Goal: Transaction & Acquisition: Obtain resource

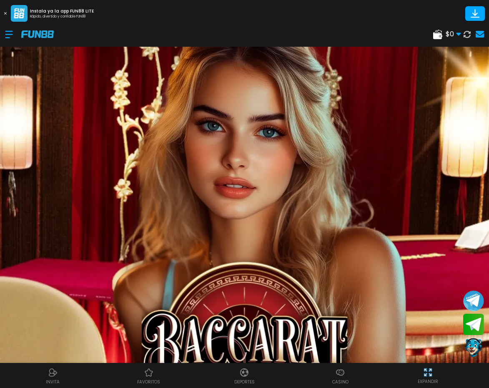
click at [9, 31] on div at bounding box center [13, 34] width 16 height 25
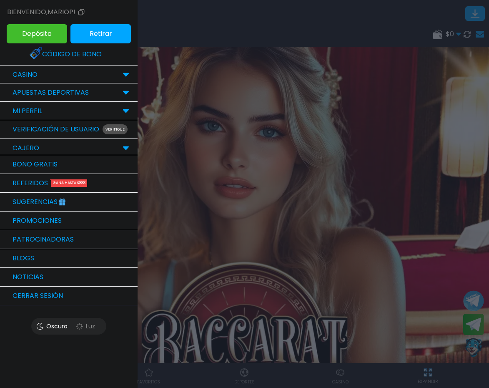
click at [44, 168] on link "Bono Gratis" at bounding box center [69, 164] width 138 height 19
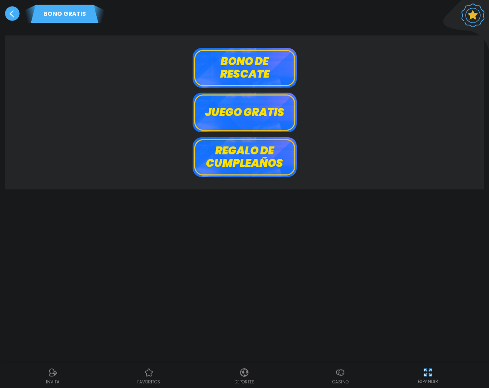
click at [229, 110] on button "Juego gratis" at bounding box center [245, 113] width 104 height 40
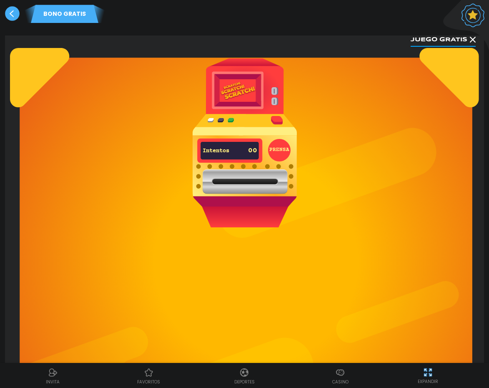
click at [10, 9] on use at bounding box center [12, 13] width 15 height 15
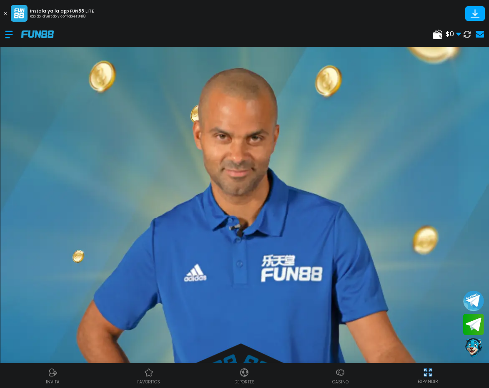
click at [6, 34] on div at bounding box center [13, 34] width 16 height 25
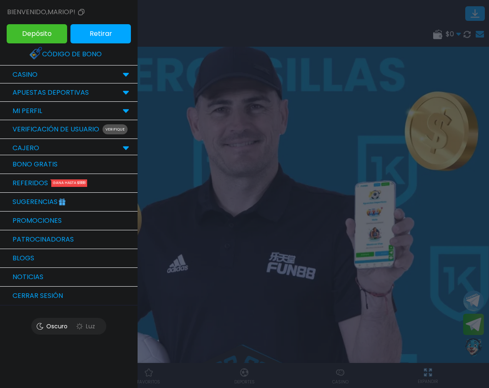
click at [47, 172] on link "Bono Gratis" at bounding box center [69, 164] width 138 height 19
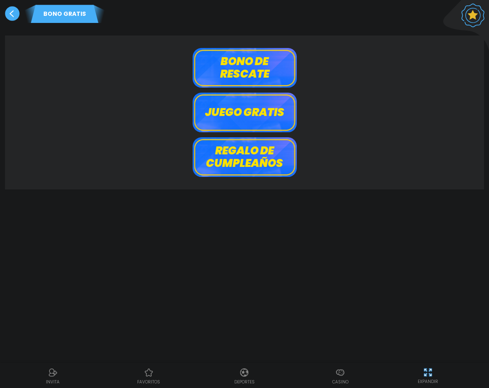
click at [232, 70] on button "Bono de rescate" at bounding box center [245, 68] width 104 height 40
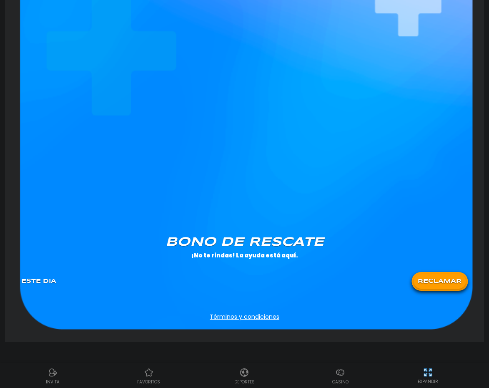
scroll to position [628, 0]
click at [453, 280] on button "RECLAMAR" at bounding box center [439, 281] width 52 height 15
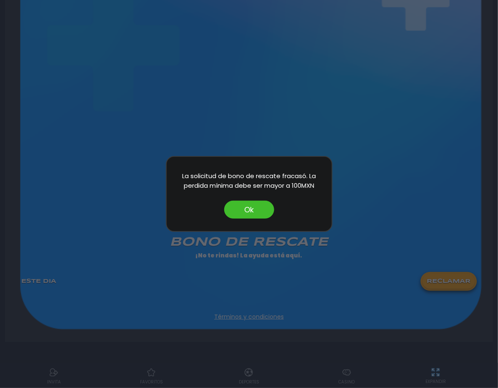
click at [262, 212] on button "Ok" at bounding box center [249, 209] width 50 height 18
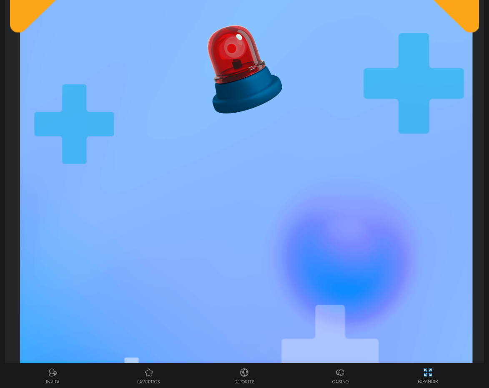
scroll to position [0, 0]
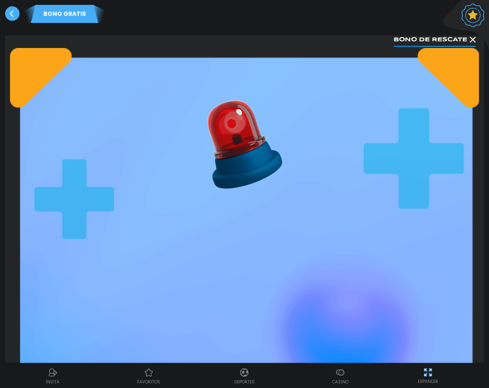
click at [8, 13] on use at bounding box center [12, 13] width 15 height 15
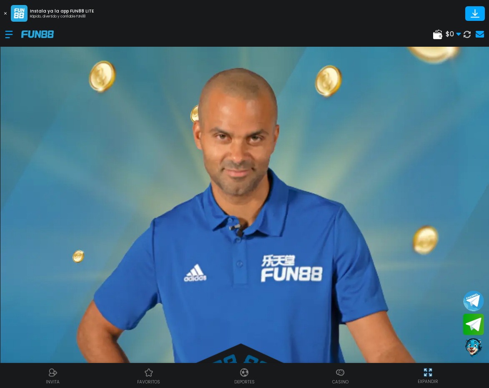
click at [10, 34] on div at bounding box center [13, 34] width 16 height 25
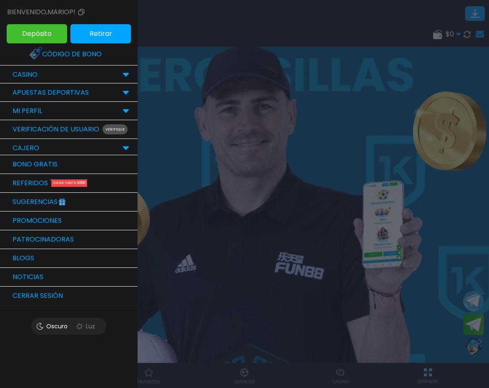
click at [34, 136] on link "Verificación de Usuario Verifique" at bounding box center [69, 129] width 138 height 19
